Goal: Task Accomplishment & Management: Manage account settings

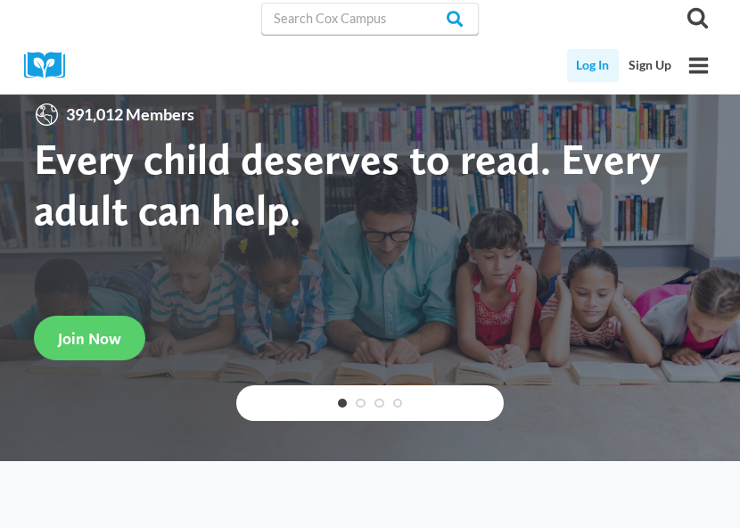
click at [596, 66] on link "Log In" at bounding box center [593, 65] width 53 height 33
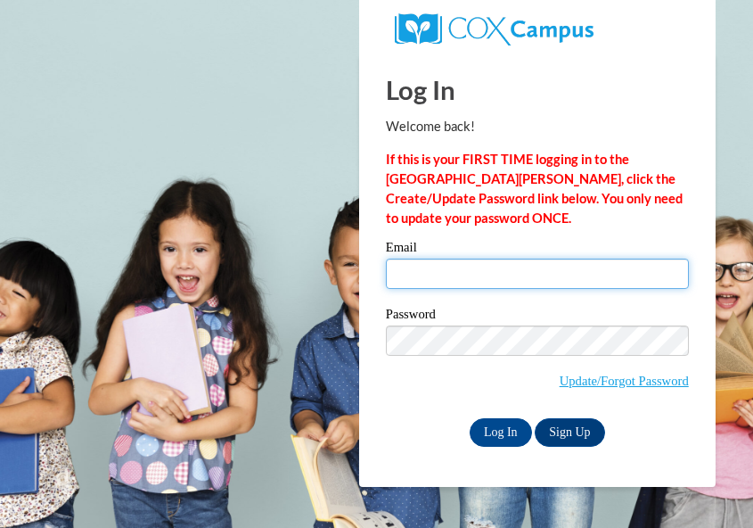
click at [415, 283] on input "Email" at bounding box center [537, 274] width 303 height 30
type input "Arlisha753@gmail.com"
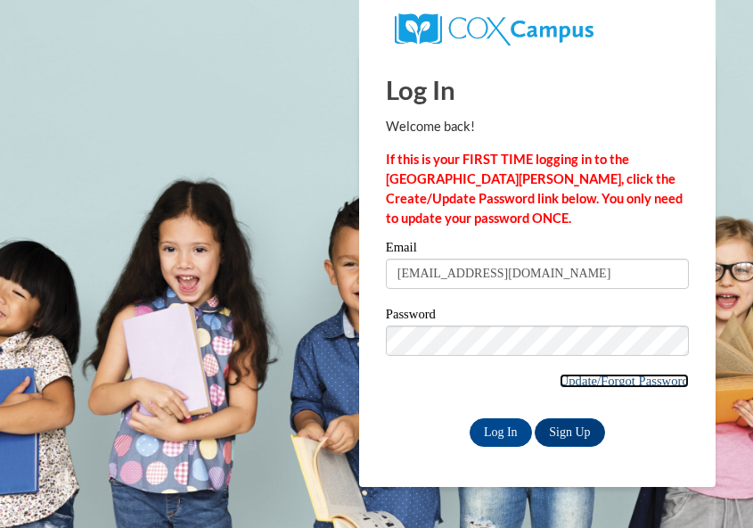
click at [653, 374] on link "Update/Forgot Password" at bounding box center [624, 381] width 129 height 14
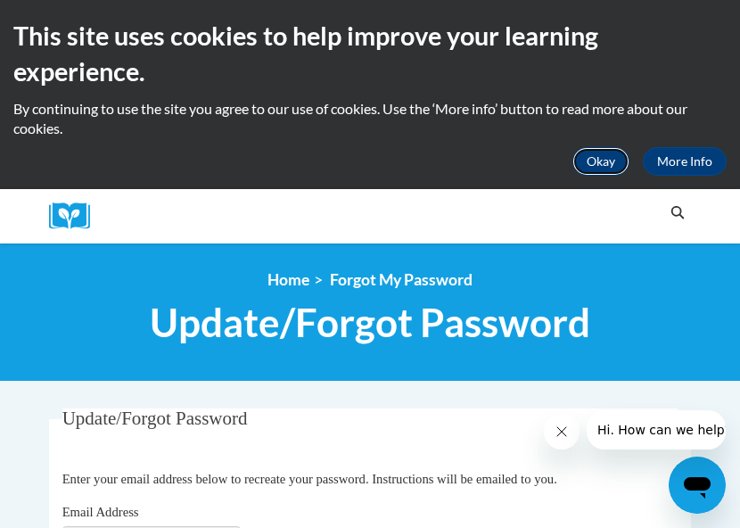
click at [586, 158] on button "Okay" at bounding box center [600, 161] width 57 height 29
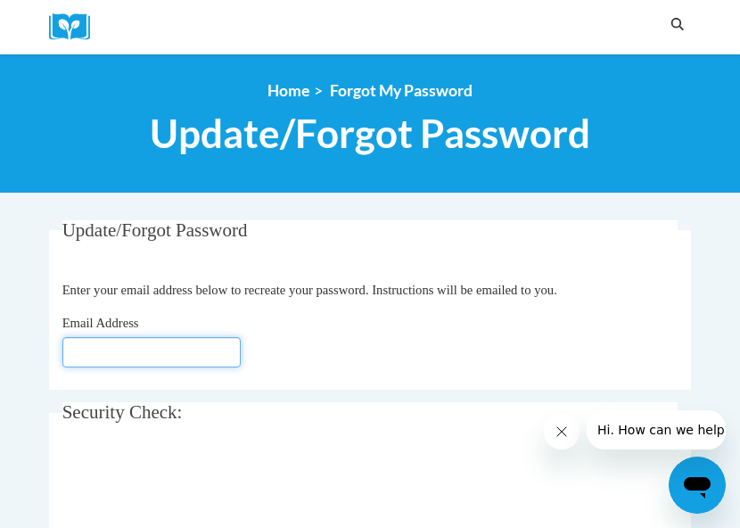
click at [206, 344] on input "Email Address" at bounding box center [151, 352] width 178 height 30
type input "Arlisha.long@nmhs.net"
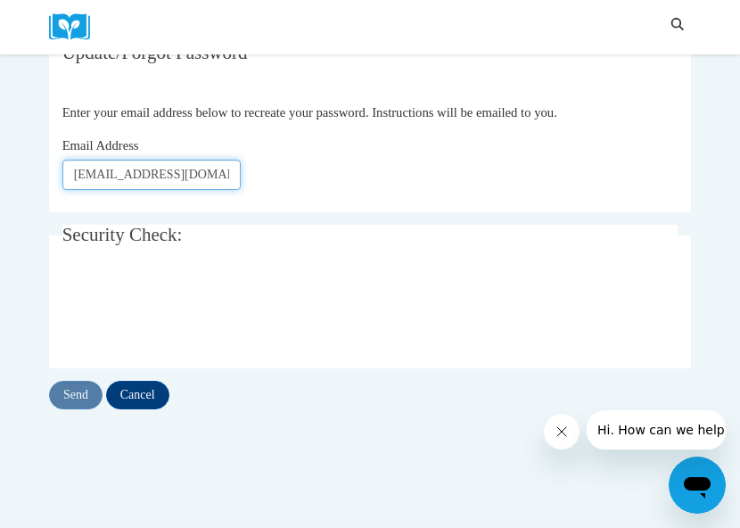
scroll to position [179, 0]
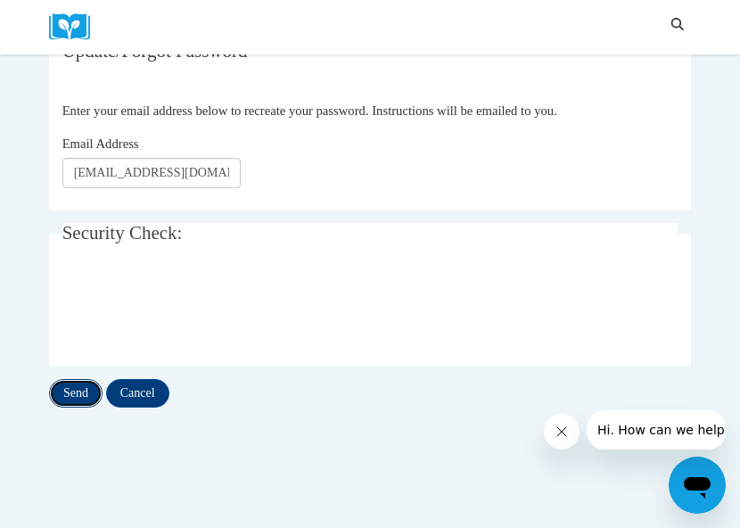
click at [87, 392] on input "Send" at bounding box center [75, 393] width 53 height 29
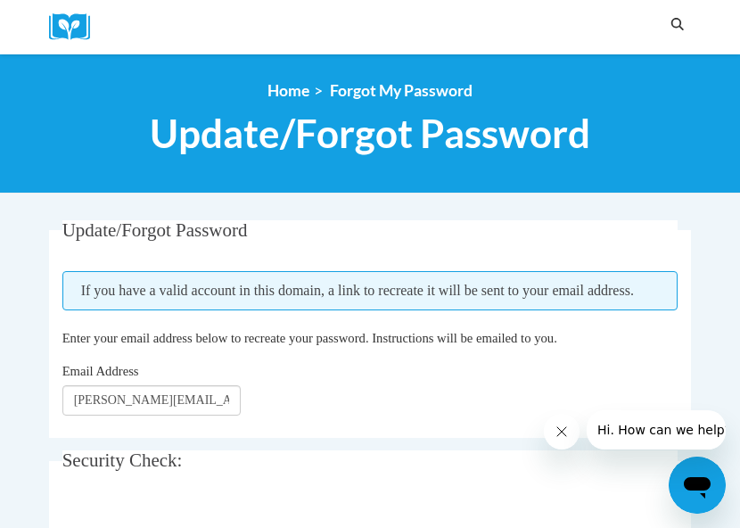
click at [87, 378] on span "Email Address" at bounding box center [100, 371] width 77 height 14
click at [87, 392] on input "Arlisha.long@nmhs.net" at bounding box center [151, 400] width 178 height 30
click at [248, 415] on div "Email Address Arlisha.long@nmhs.net" at bounding box center [370, 388] width 616 height 54
click at [204, 415] on input "Arlisha.long@nmhs.net" at bounding box center [151, 400] width 178 height 30
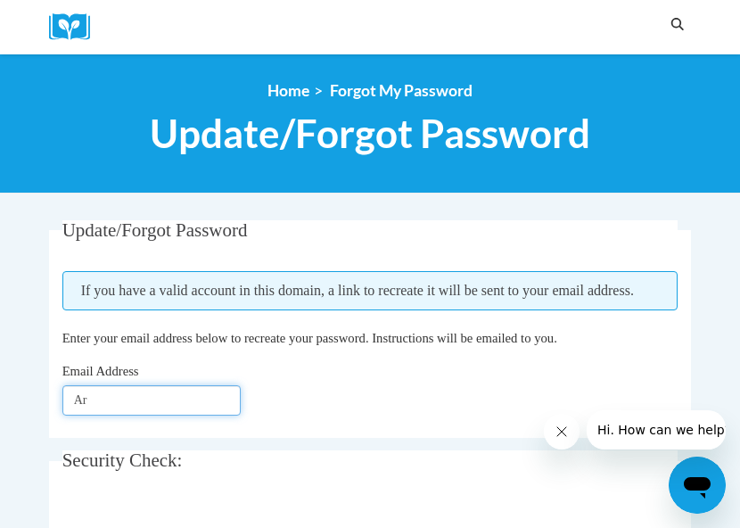
type input "A"
type input "a"
click at [136, 415] on input "Email Address" at bounding box center [151, 400] width 178 height 30
type input "[EMAIL_ADDRESS][DOMAIN_NAME]"
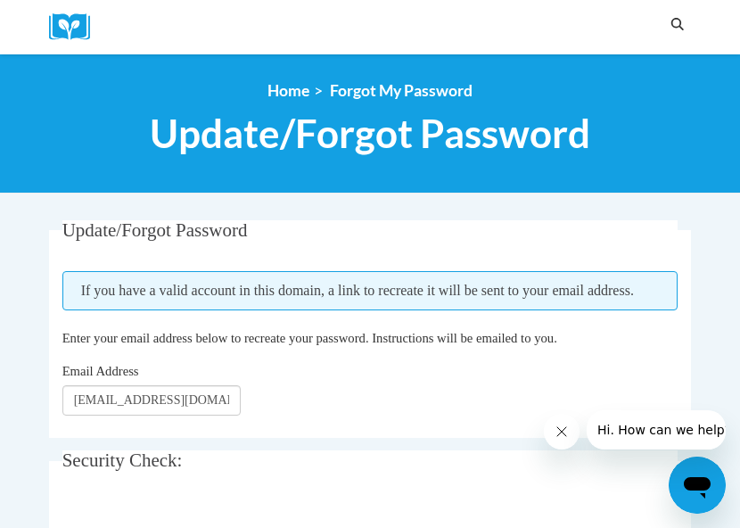
click at [159, 471] on span "Security Check:" at bounding box center [122, 459] width 120 height 21
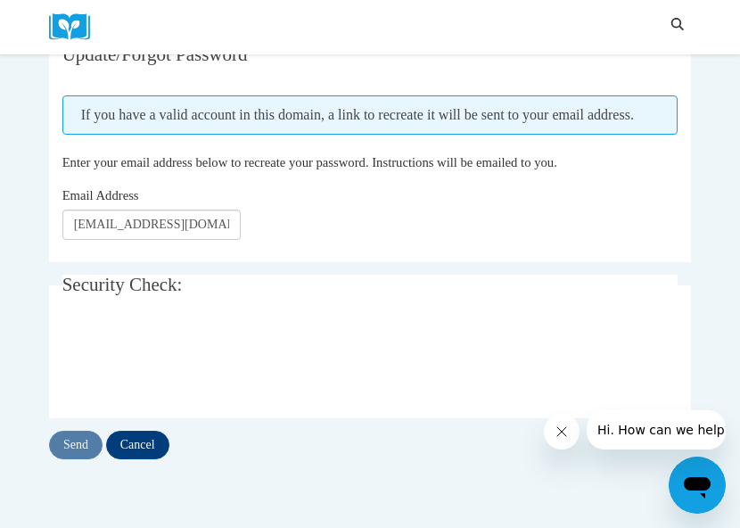
scroll to position [178, 0]
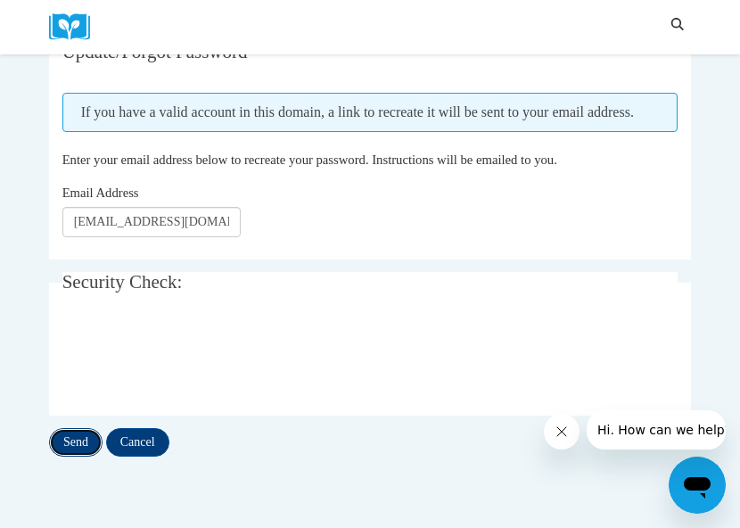
click at [84, 451] on input "Send" at bounding box center [75, 442] width 53 height 29
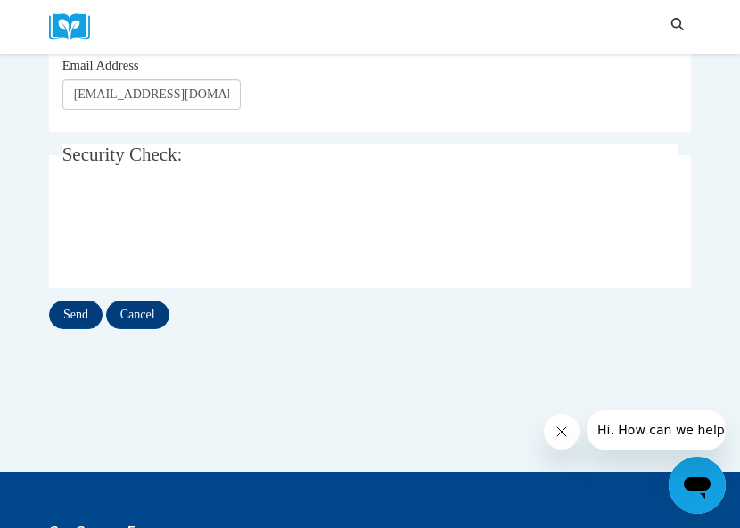
scroll to position [304, 0]
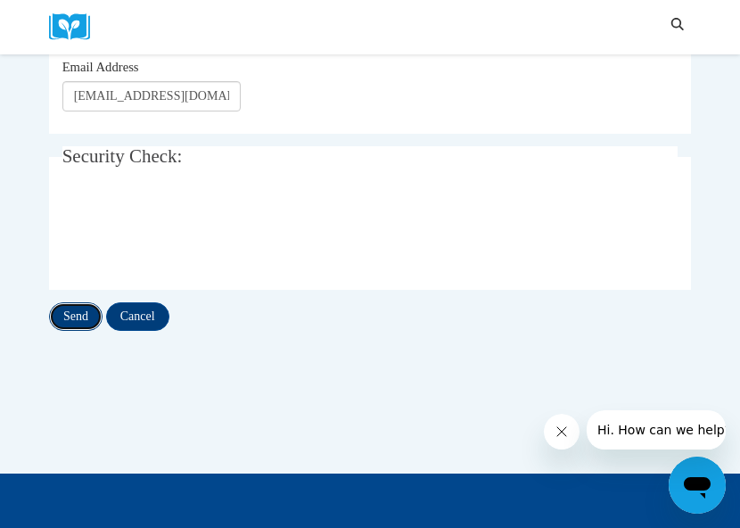
click at [75, 331] on input "Send" at bounding box center [75, 316] width 53 height 29
